Goal: Transaction & Acquisition: Purchase product/service

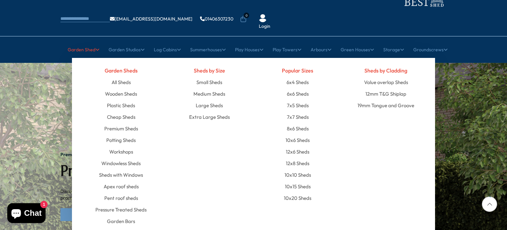
scroll to position [33, 0]
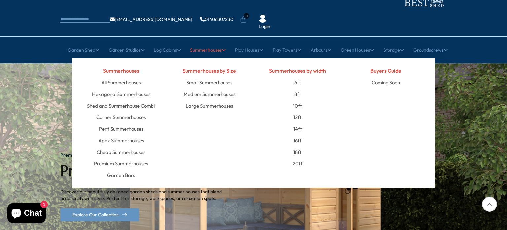
click at [204, 42] on link "Summerhouses" at bounding box center [208, 50] width 36 height 17
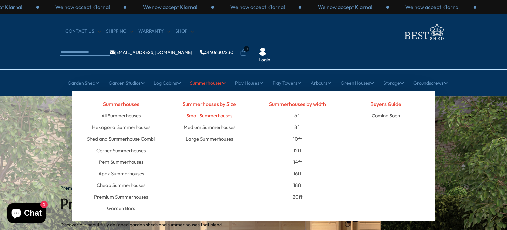
click at [197, 110] on link "Small Summerhouses" at bounding box center [210, 116] width 46 height 12
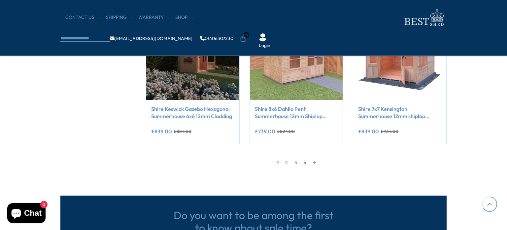
scroll to position [628, 0]
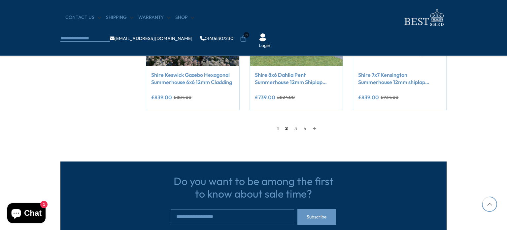
click at [287, 128] on link "2" at bounding box center [286, 128] width 9 height 10
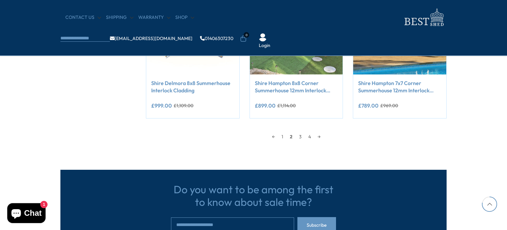
scroll to position [625, 0]
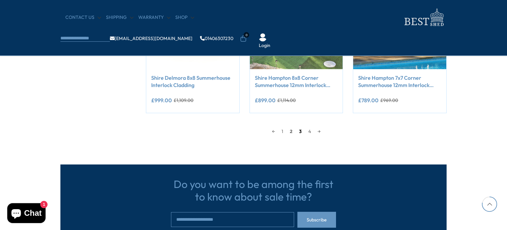
click at [298, 127] on link "3" at bounding box center [300, 131] width 9 height 10
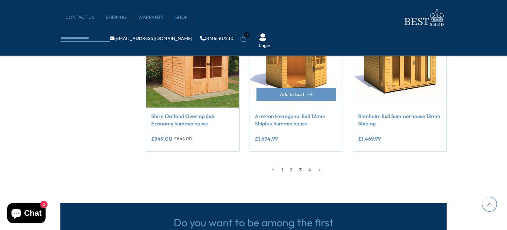
scroll to position [625, 0]
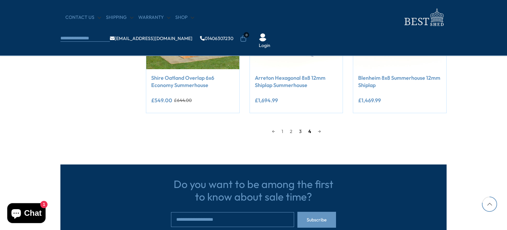
click at [308, 129] on link "4" at bounding box center [310, 131] width 10 height 10
